Goal: Task Accomplishment & Management: Use online tool/utility

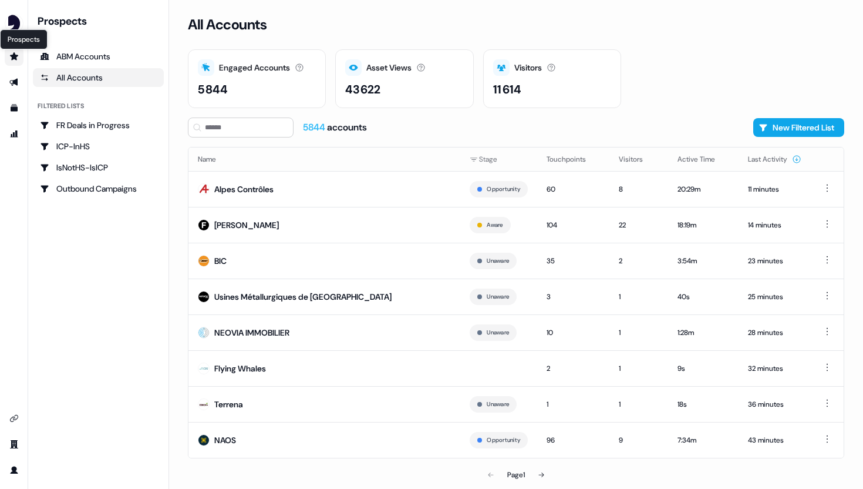
click at [17, 55] on icon "Go to prospects" at bounding box center [14, 56] width 8 height 8
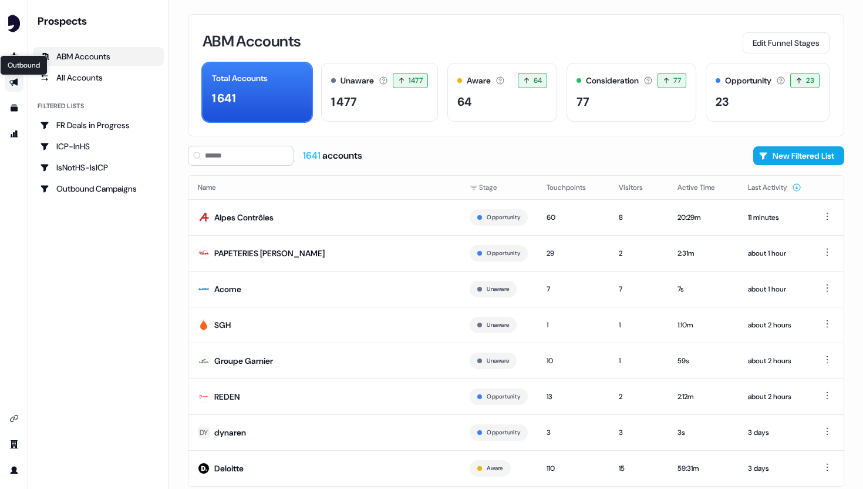
click at [14, 83] on icon "Go to outbound experience" at bounding box center [13, 83] width 8 height 8
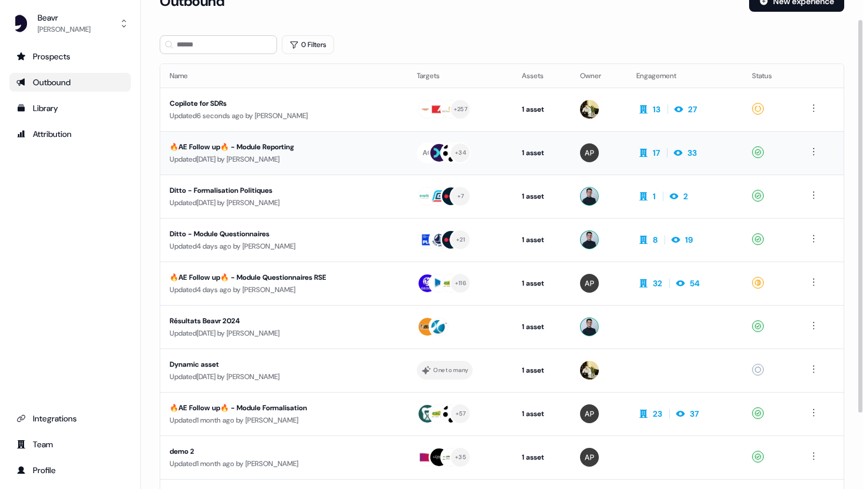
scroll to position [24, 0]
click at [366, 237] on div "Ditto - Module Questionnaires" at bounding box center [278, 233] width 216 height 12
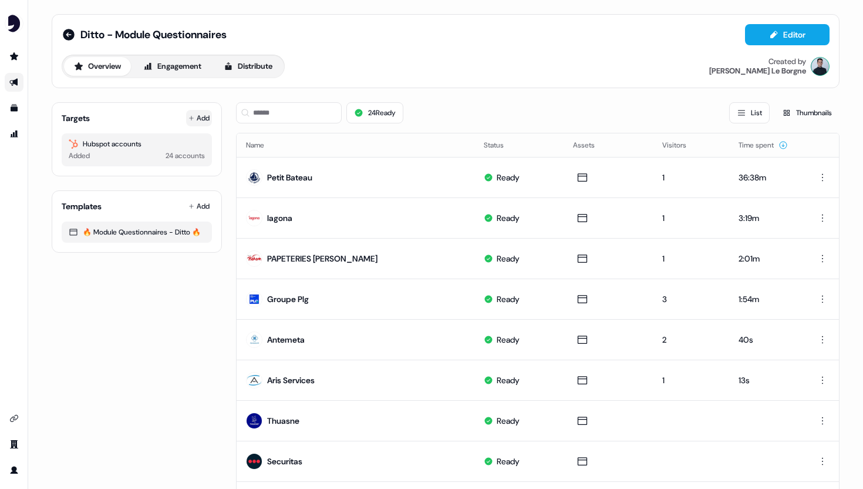
click at [203, 116] on button "Add" at bounding box center [199, 118] width 26 height 16
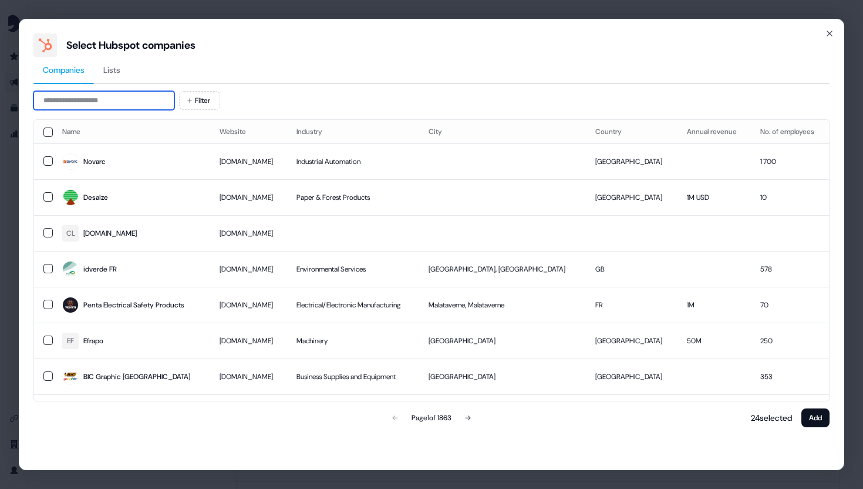
click at [156, 100] on input at bounding box center [103, 100] width 141 height 19
click at [325, 75] on div "Companies Lists" at bounding box center [431, 70] width 796 height 27
click at [90, 160] on div "Novarc" at bounding box center [94, 162] width 22 height 12
click at [830, 32] on icon "button" at bounding box center [829, 33] width 9 height 9
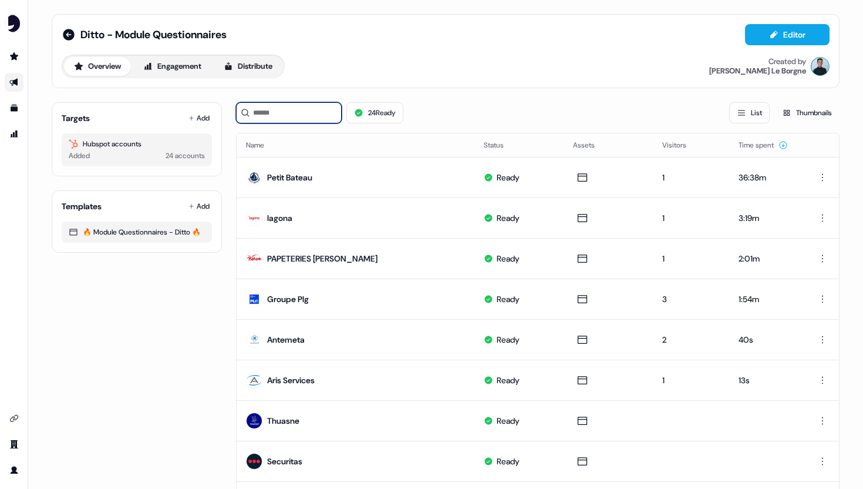
click at [282, 116] on input at bounding box center [289, 112] width 106 height 21
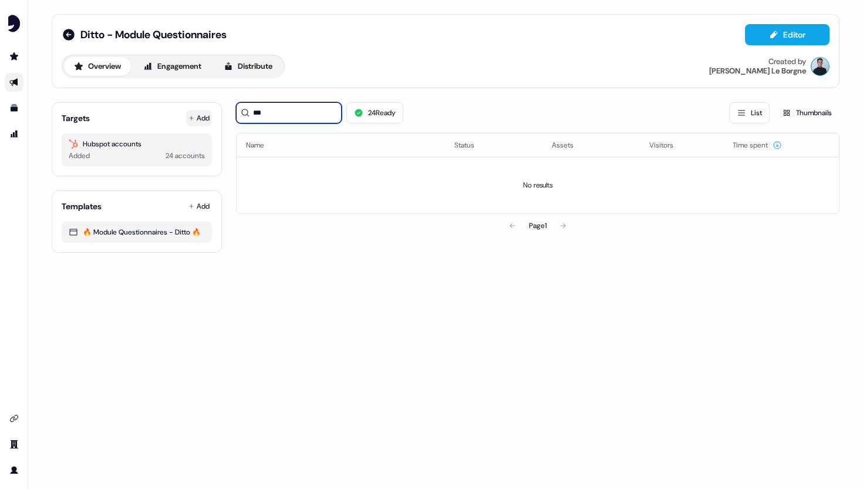
type input "***"
click at [186, 119] on button "Add" at bounding box center [199, 118] width 26 height 16
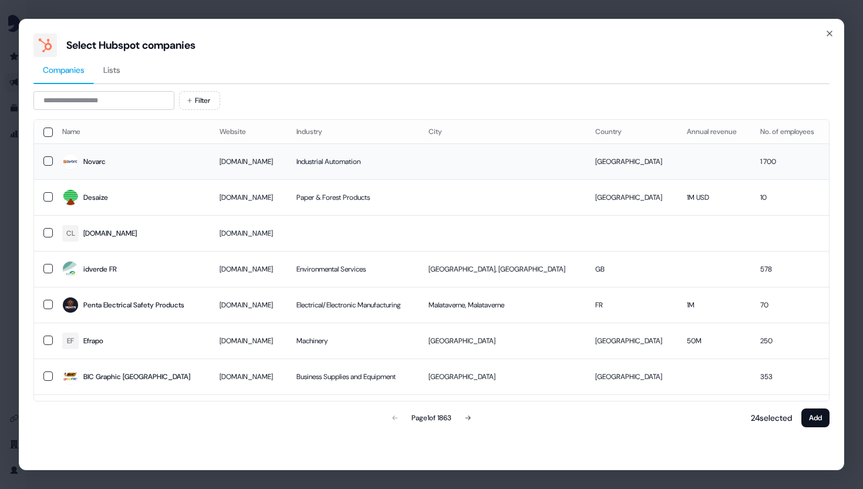
click at [46, 158] on button "button" at bounding box center [47, 160] width 9 height 9
click at [812, 415] on button "Add" at bounding box center [816, 417] width 28 height 19
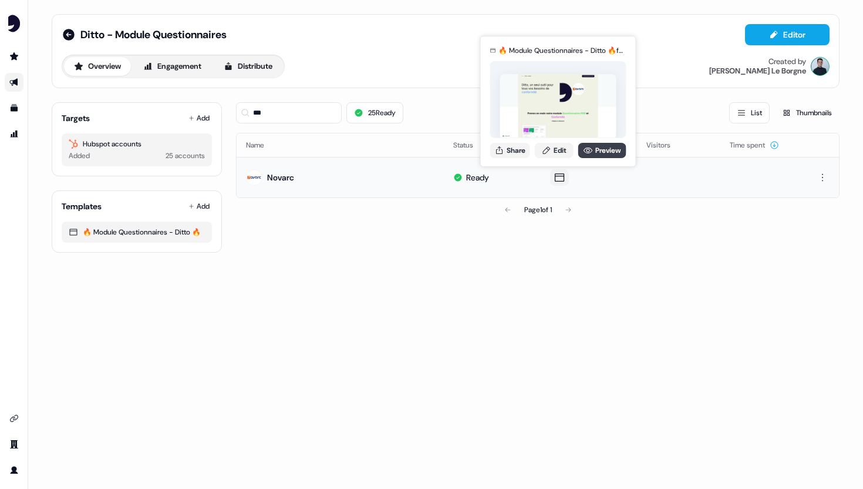
click at [597, 147] on link "Preview" at bounding box center [602, 150] width 48 height 15
click at [553, 174] on icon at bounding box center [560, 177] width 14 height 12
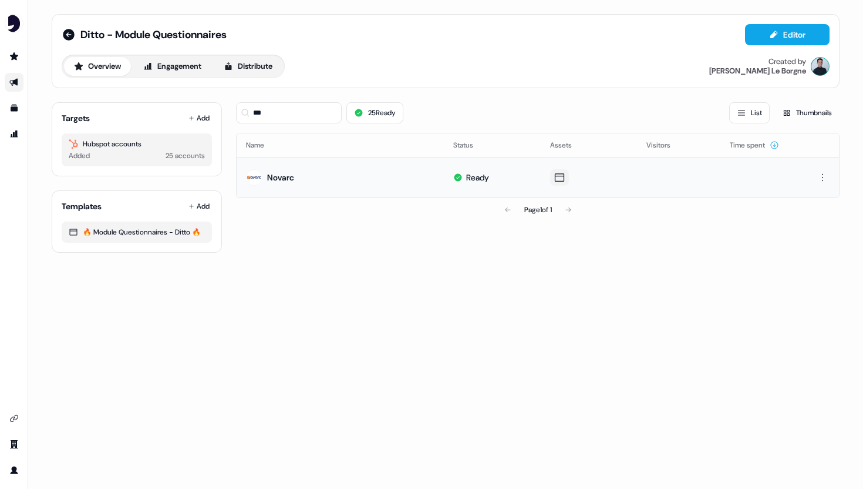
click at [553, 174] on icon at bounding box center [560, 177] width 14 height 12
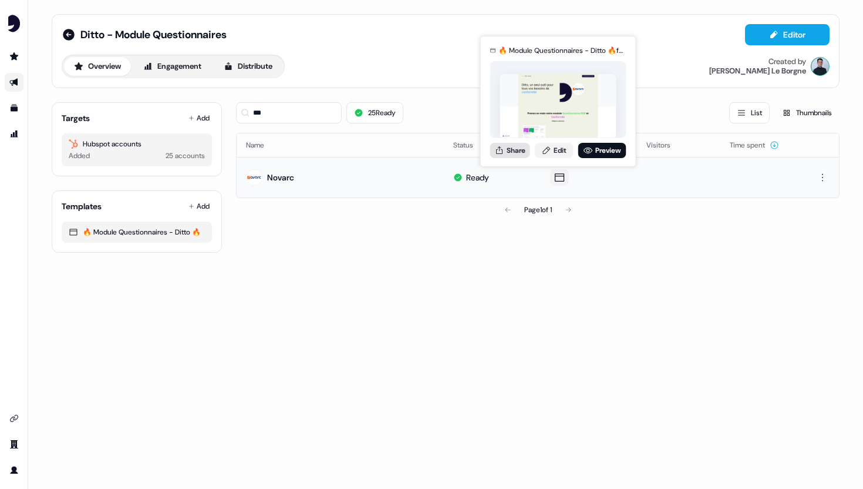
click at [516, 150] on button "Share" at bounding box center [510, 150] width 40 height 15
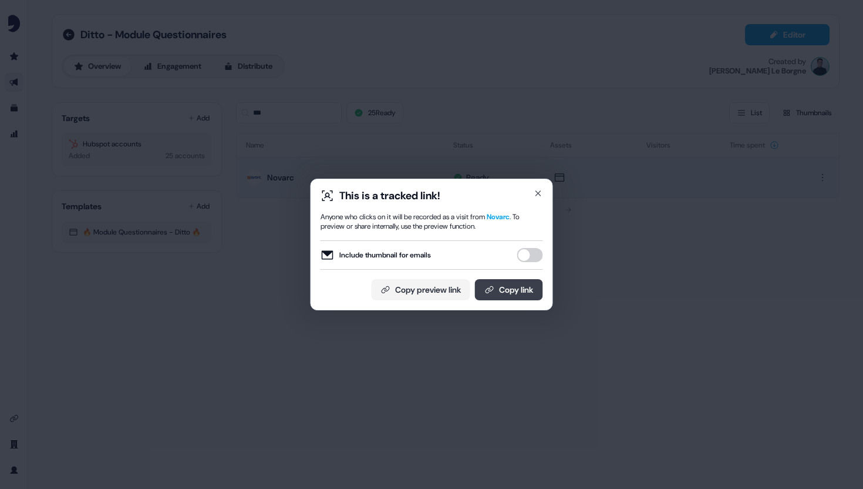
click at [504, 292] on button "Copy link" at bounding box center [509, 289] width 68 height 21
